Goal: Task Accomplishment & Management: Manage account settings

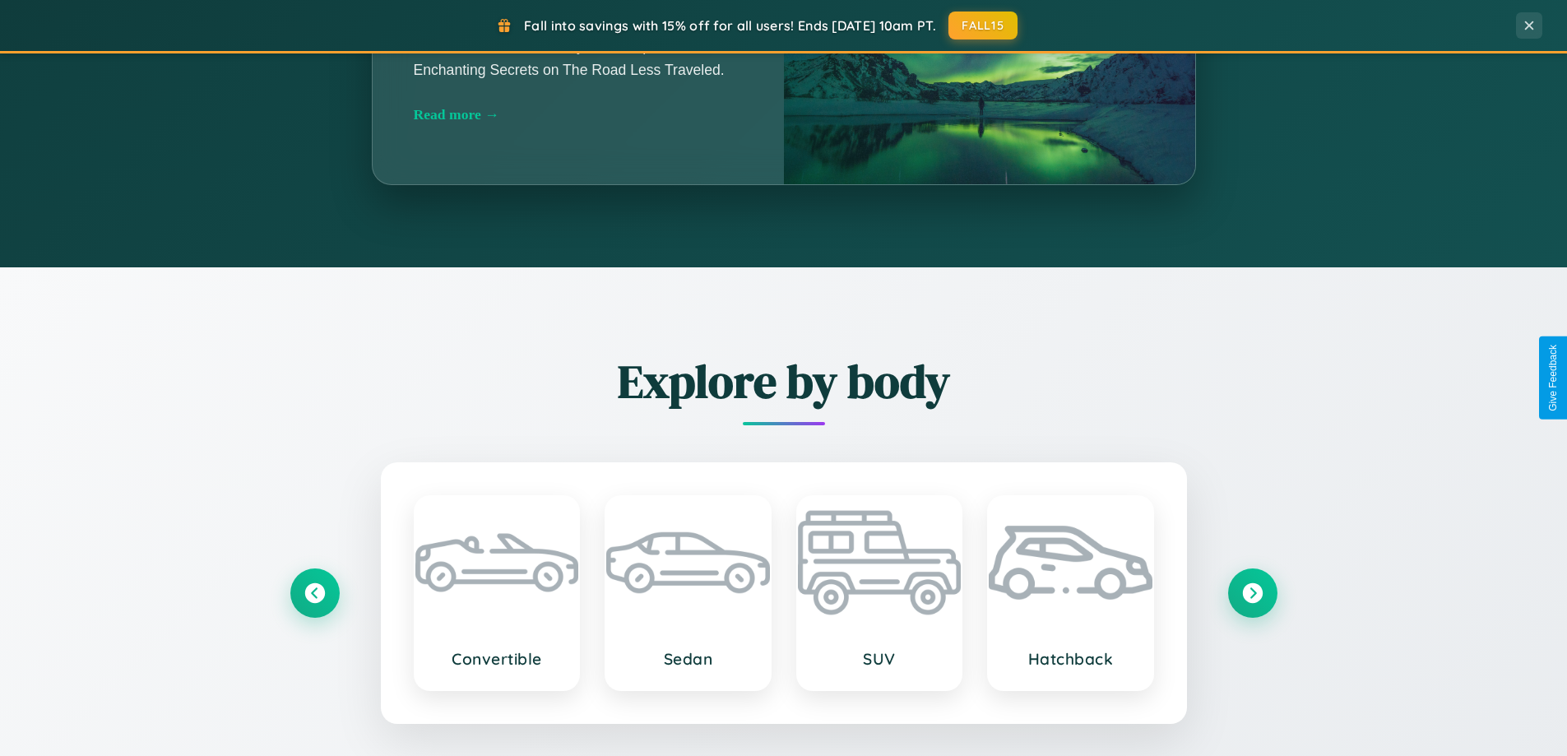
scroll to position [3165, 0]
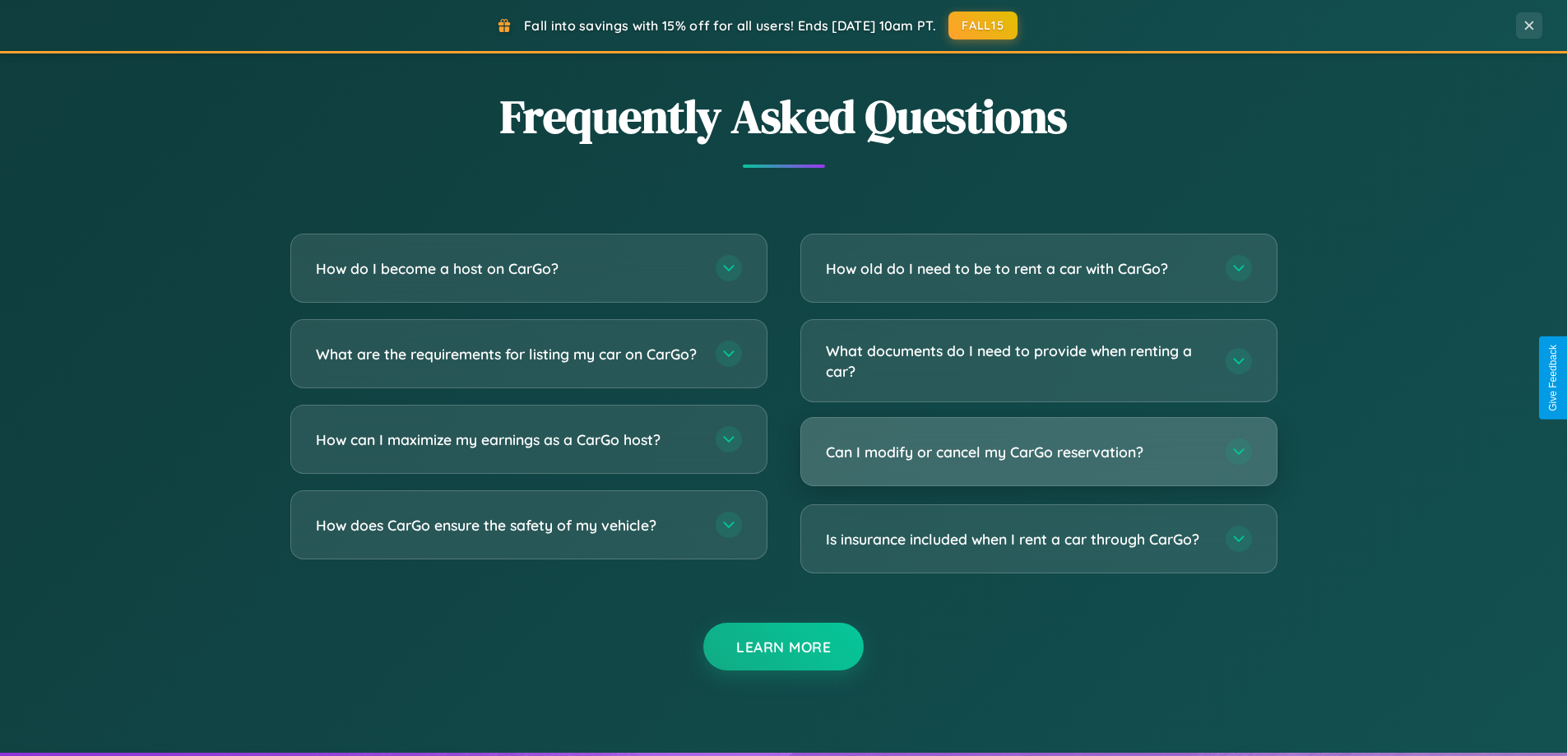
click at [1038, 452] on h3 "Can I modify or cancel my CarGo reservation?" at bounding box center [1017, 452] width 383 height 21
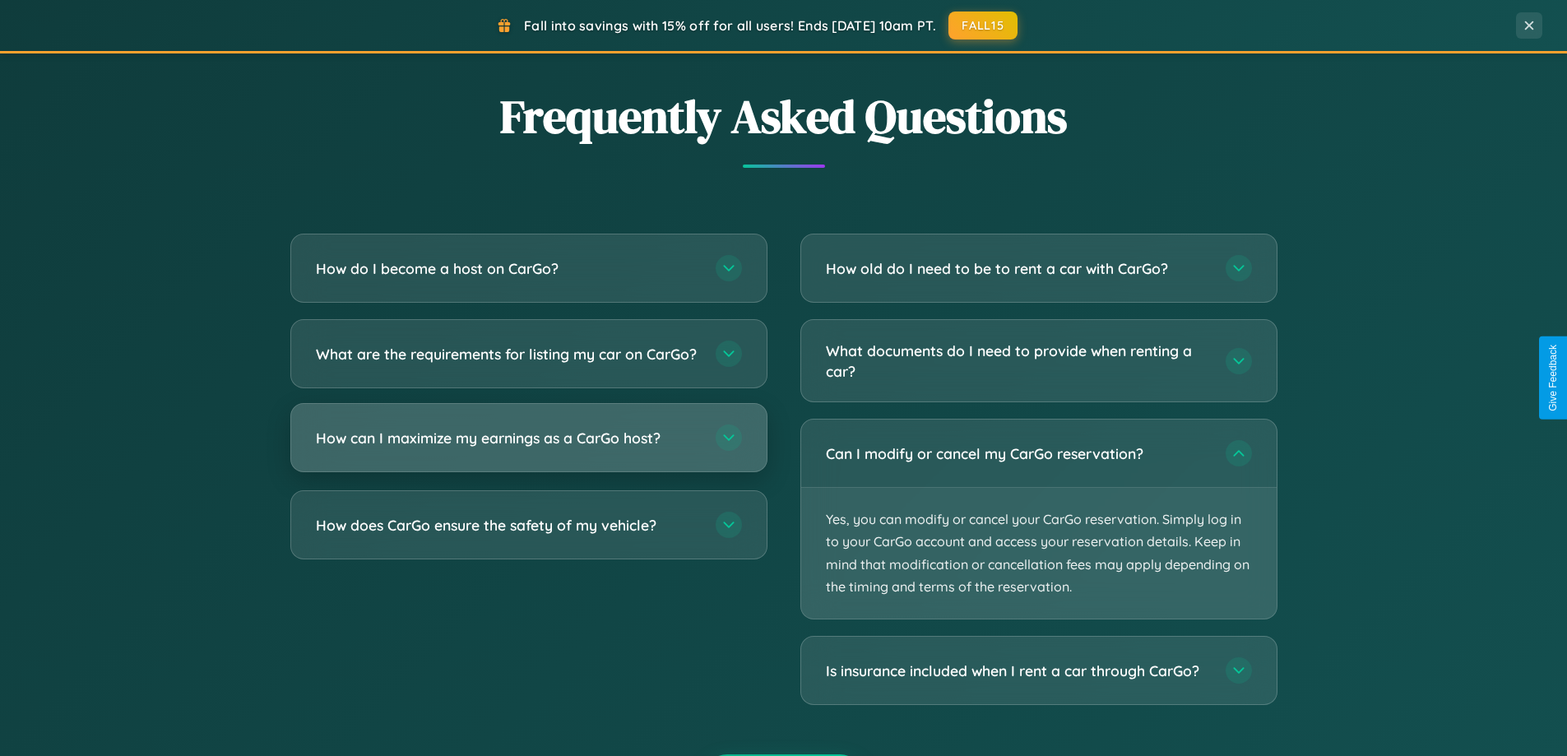
click at [528, 448] on h3 "How can I maximize my earnings as a CarGo host?" at bounding box center [507, 438] width 383 height 21
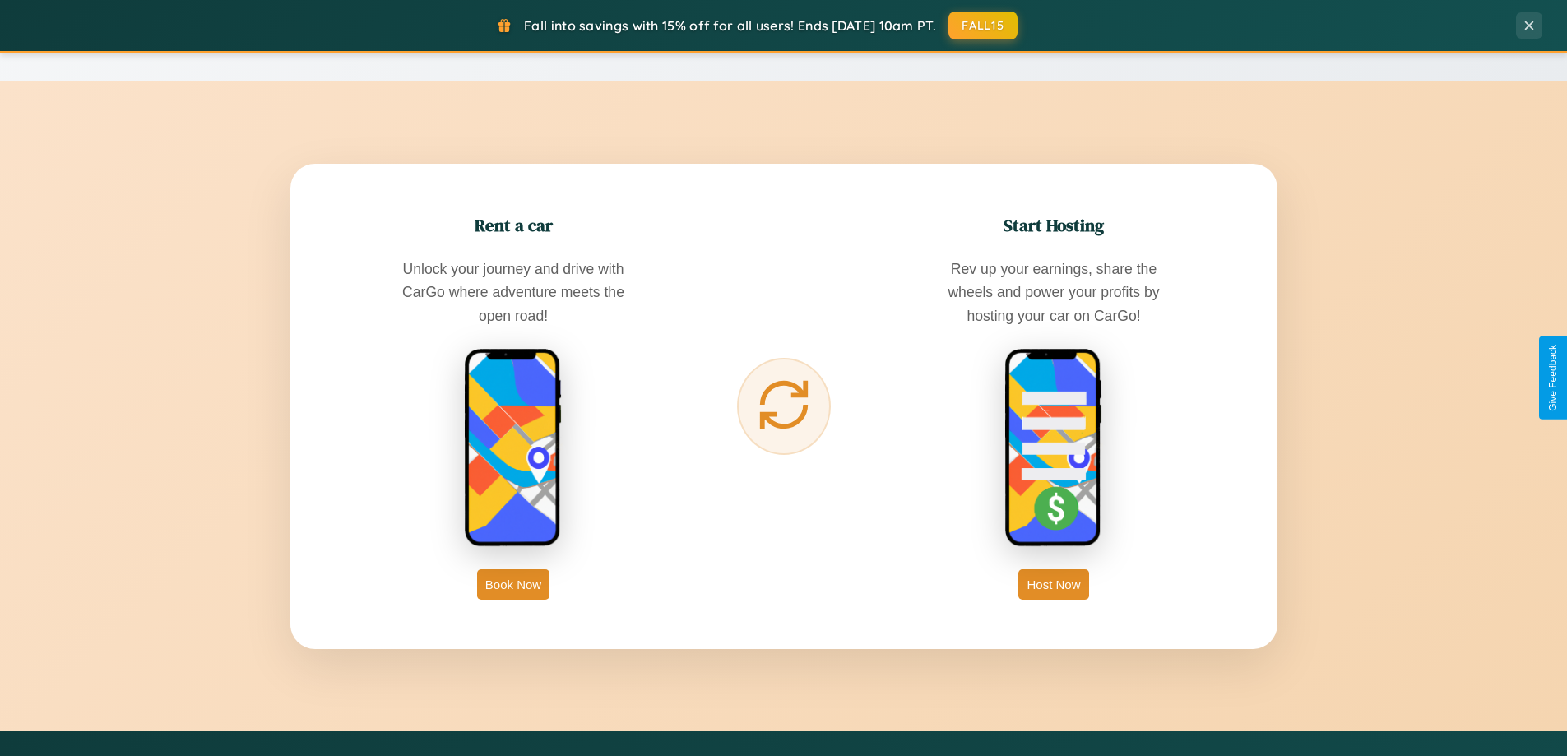
scroll to position [0, 0]
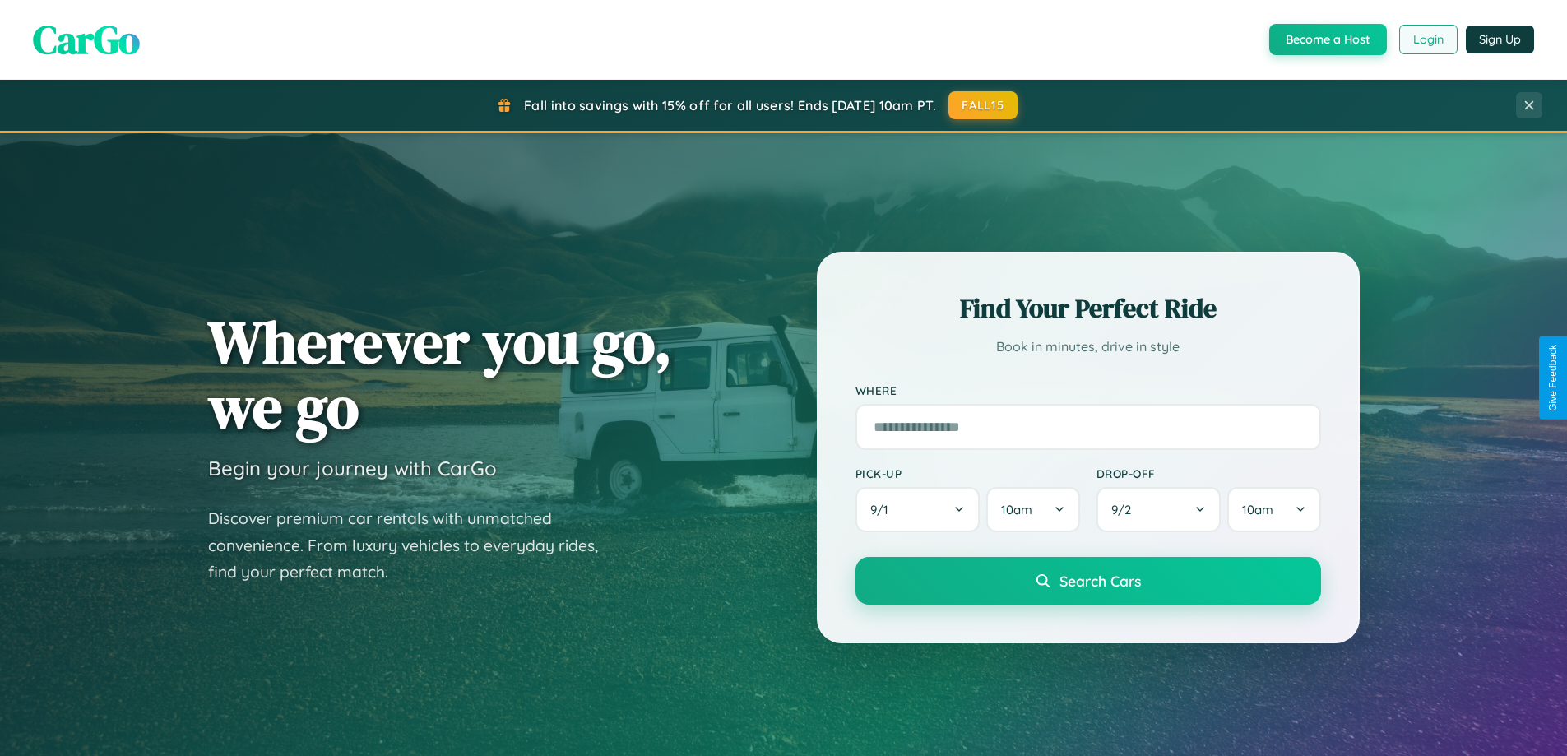
click at [1427, 39] on button "Login" at bounding box center [1428, 40] width 58 height 30
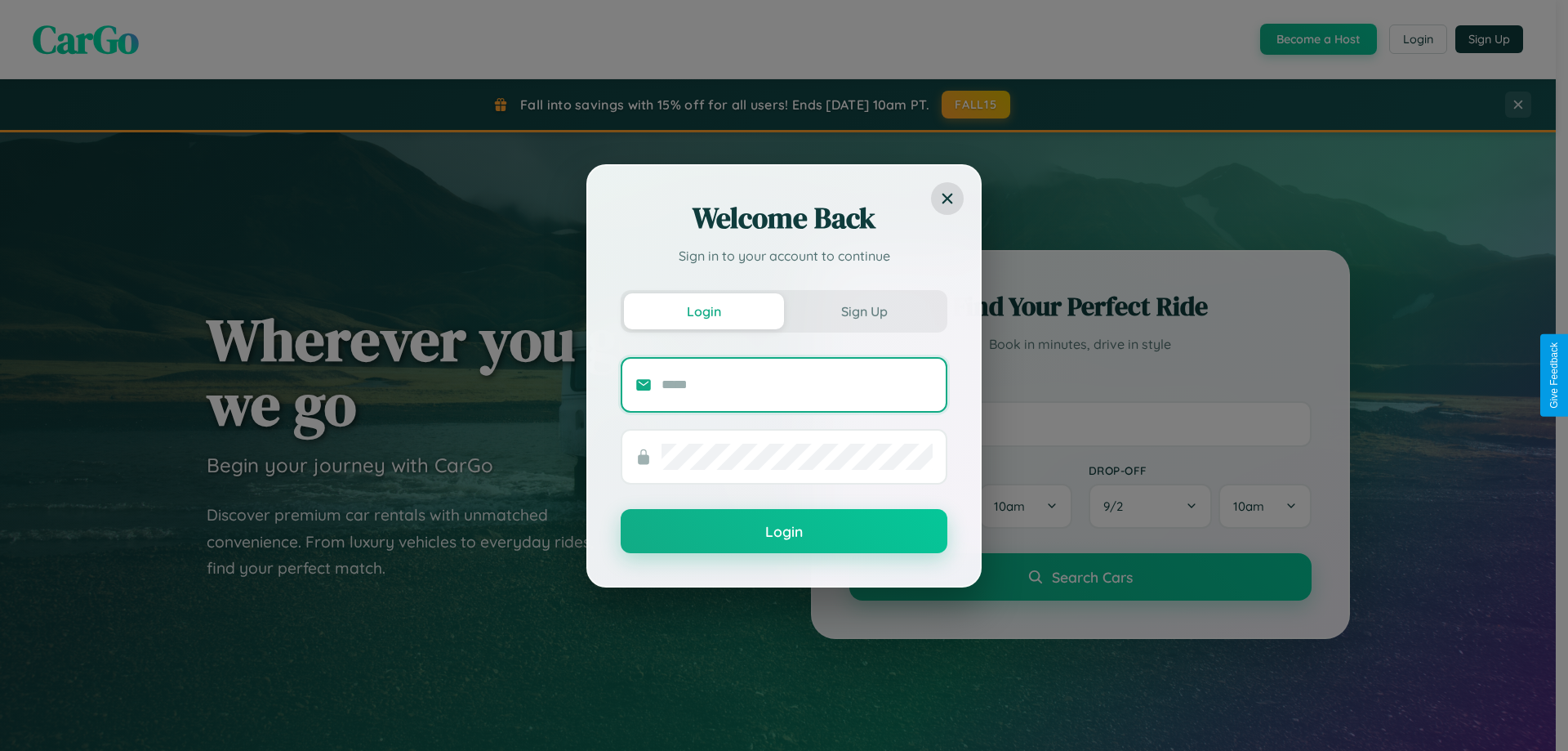
click at [797, 384] on input "text" at bounding box center [796, 384] width 271 height 26
type input "**********"
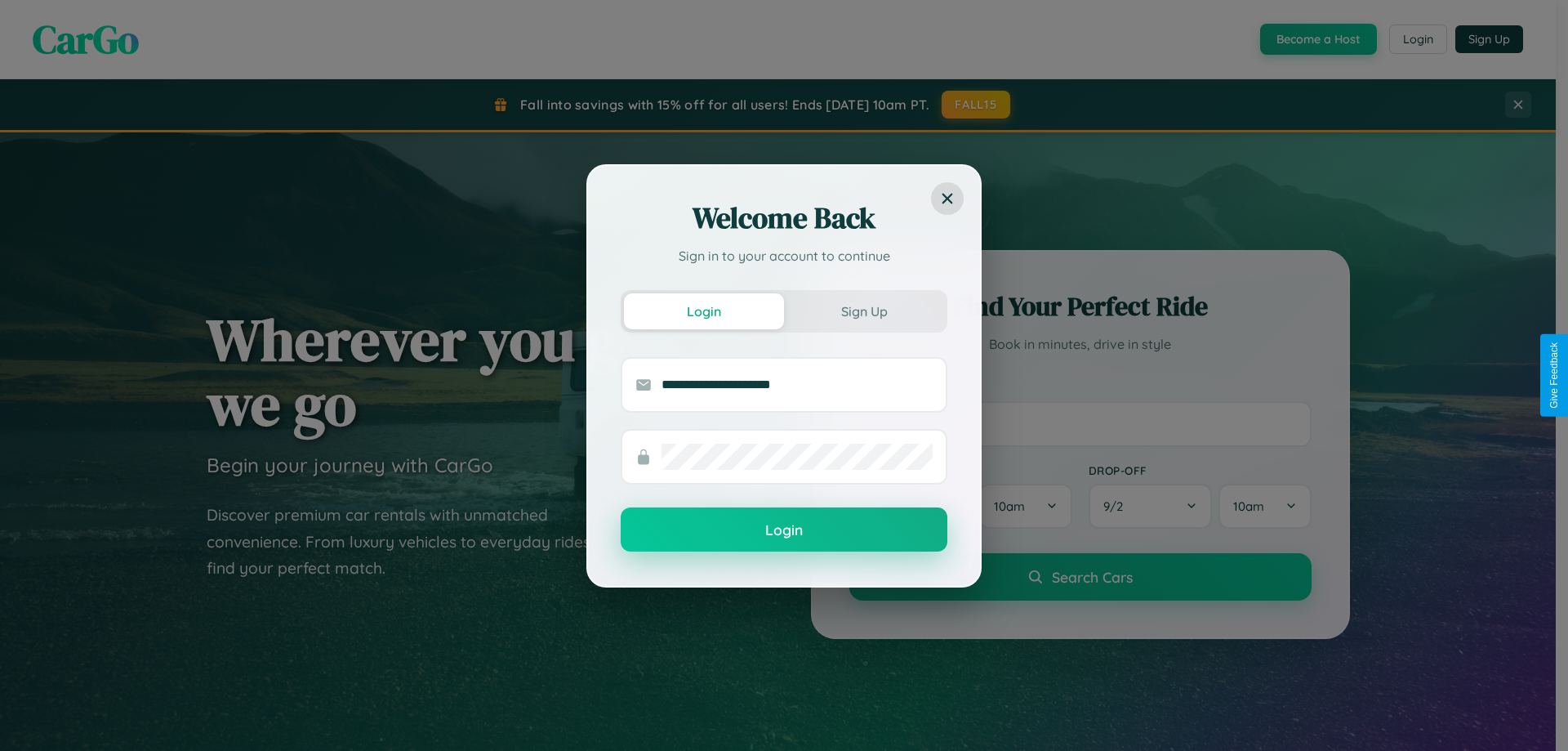
click at [784, 530] on button "Login" at bounding box center [784, 529] width 327 height 44
